Goal: Task Accomplishment & Management: Complete application form

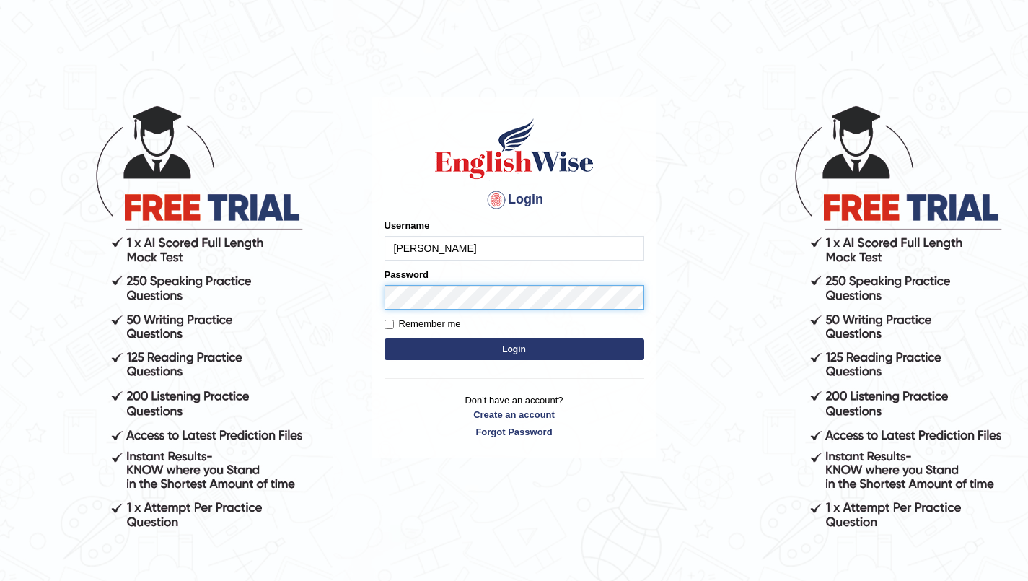
type input "Sarah Naz"
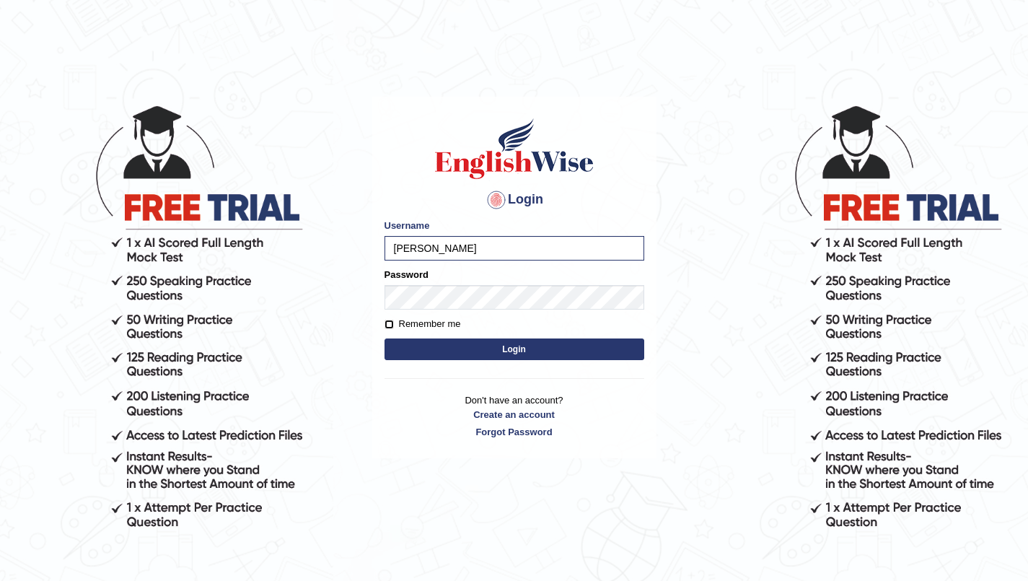
click at [390, 322] on input "Remember me" at bounding box center [388, 324] width 9 height 9
click at [389, 324] on input "Remember me" at bounding box center [388, 324] width 9 height 9
checkbox input "true"
click at [513, 348] on button "Login" at bounding box center [514, 349] width 260 height 22
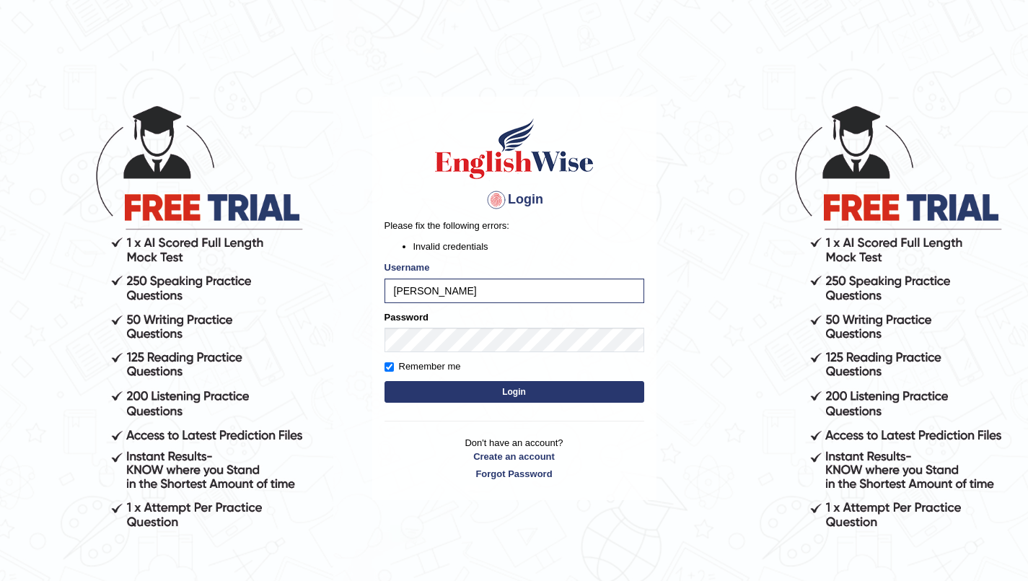
click at [516, 385] on button "Login" at bounding box center [514, 392] width 260 height 22
click at [426, 288] on input "Sarah Naz" at bounding box center [514, 290] width 260 height 25
type input "SarahNaz"
click at [451, 390] on button "Login" at bounding box center [514, 392] width 260 height 22
